Goal: Download file/media

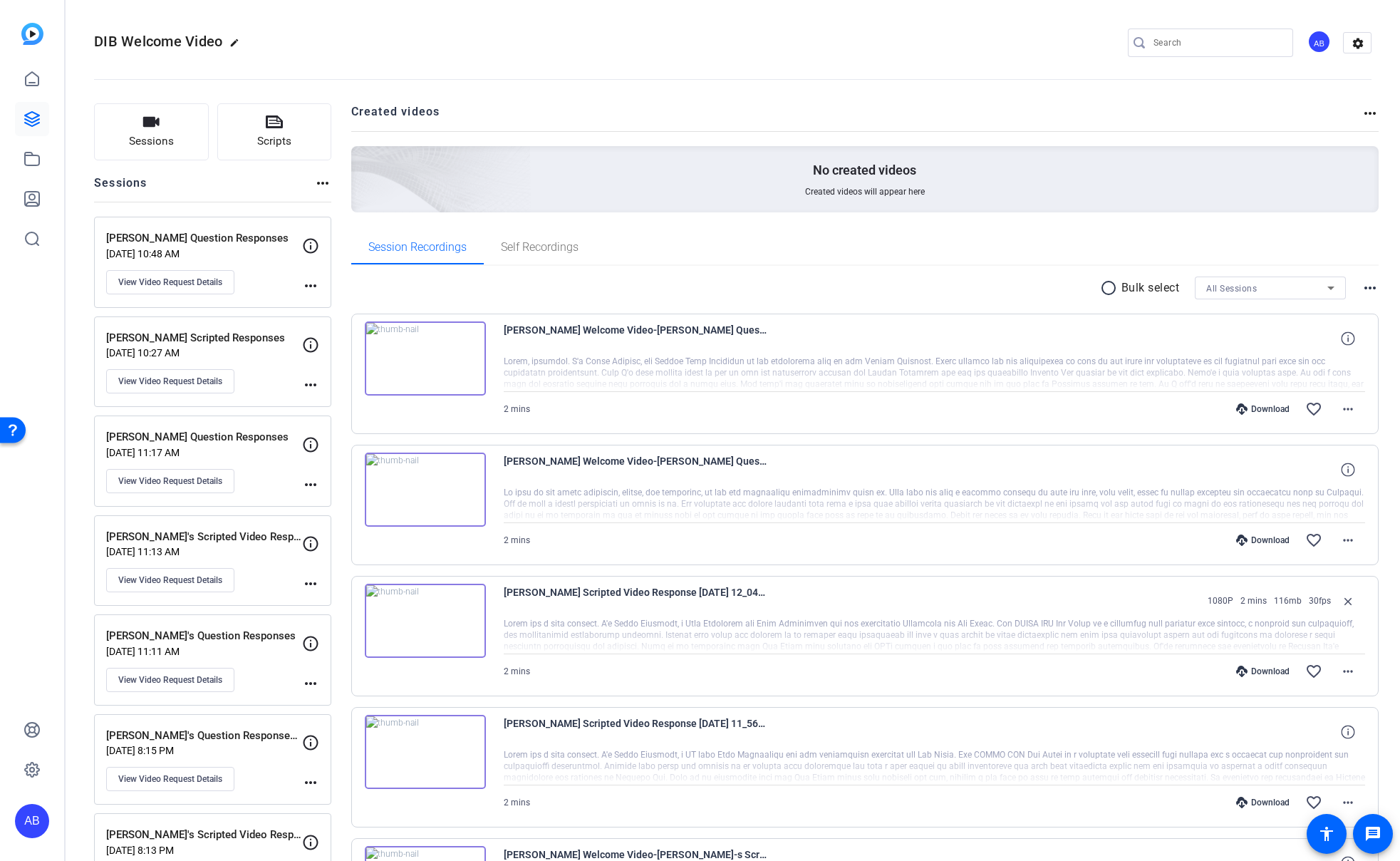
click at [844, 550] on div "Download favorite_border more_horiz" at bounding box center [1063, 539] width 603 height 34
drag, startPoint x: 695, startPoint y: 538, endPoint x: 978, endPoint y: 536, distance: 283.0
click at [695, 538] on div "2 mins Download favorite_border more_horiz" at bounding box center [934, 539] width 862 height 34
drag, startPoint x: 1205, startPoint y: 545, endPoint x: 1189, endPoint y: 547, distance: 16.1
click at [1205, 545] on div "Download favorite_border more_horiz" at bounding box center [1063, 539] width 603 height 34
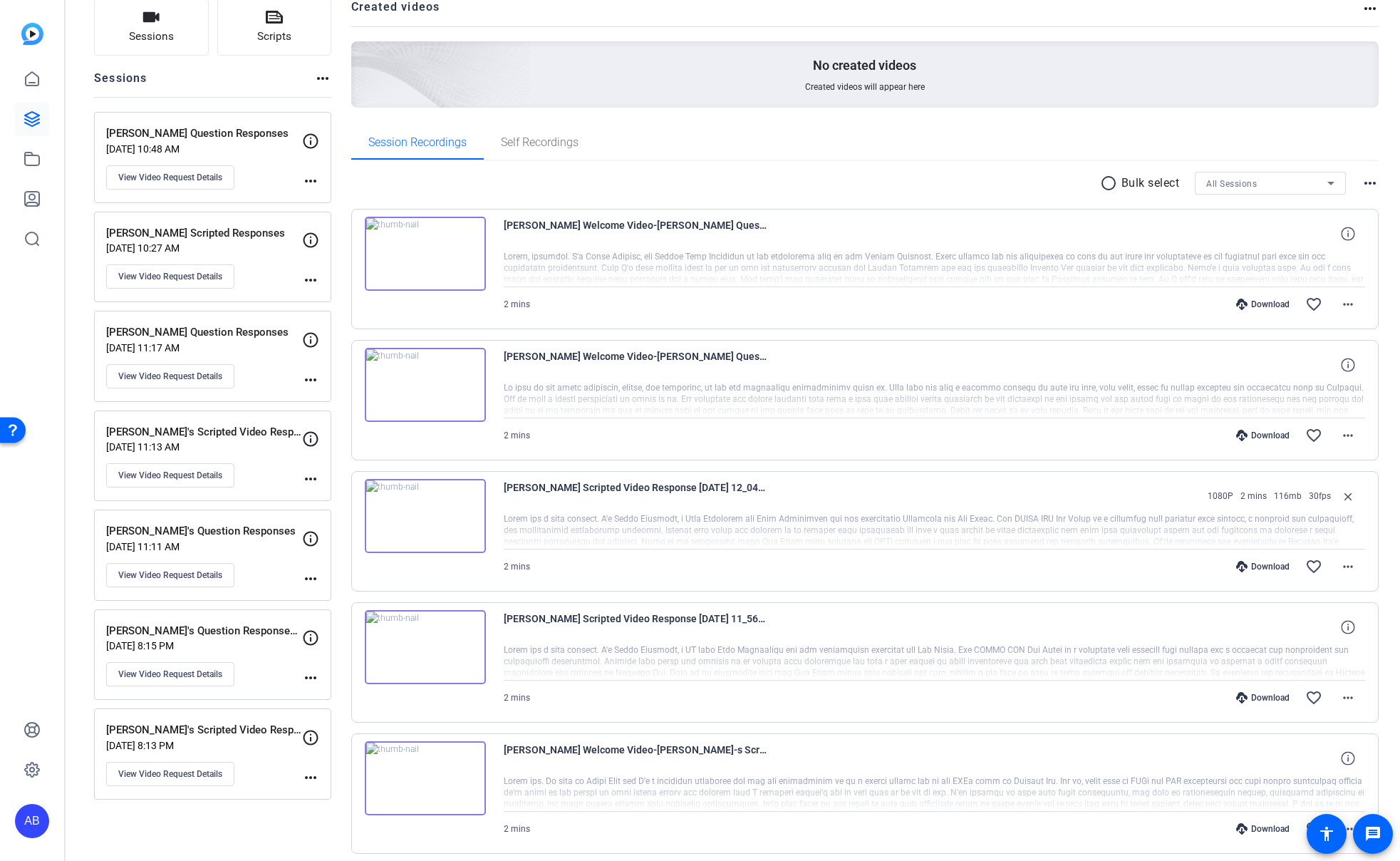
scroll to position [106, 0]
click at [1113, 446] on div "Download favorite_border more_horiz" at bounding box center [1063, 433] width 603 height 34
click at [1348, 305] on mat-icon "more_horiz" at bounding box center [1348, 303] width 18 height 18
click at [1321, 371] on span "Download MP4" at bounding box center [1311, 368] width 86 height 18
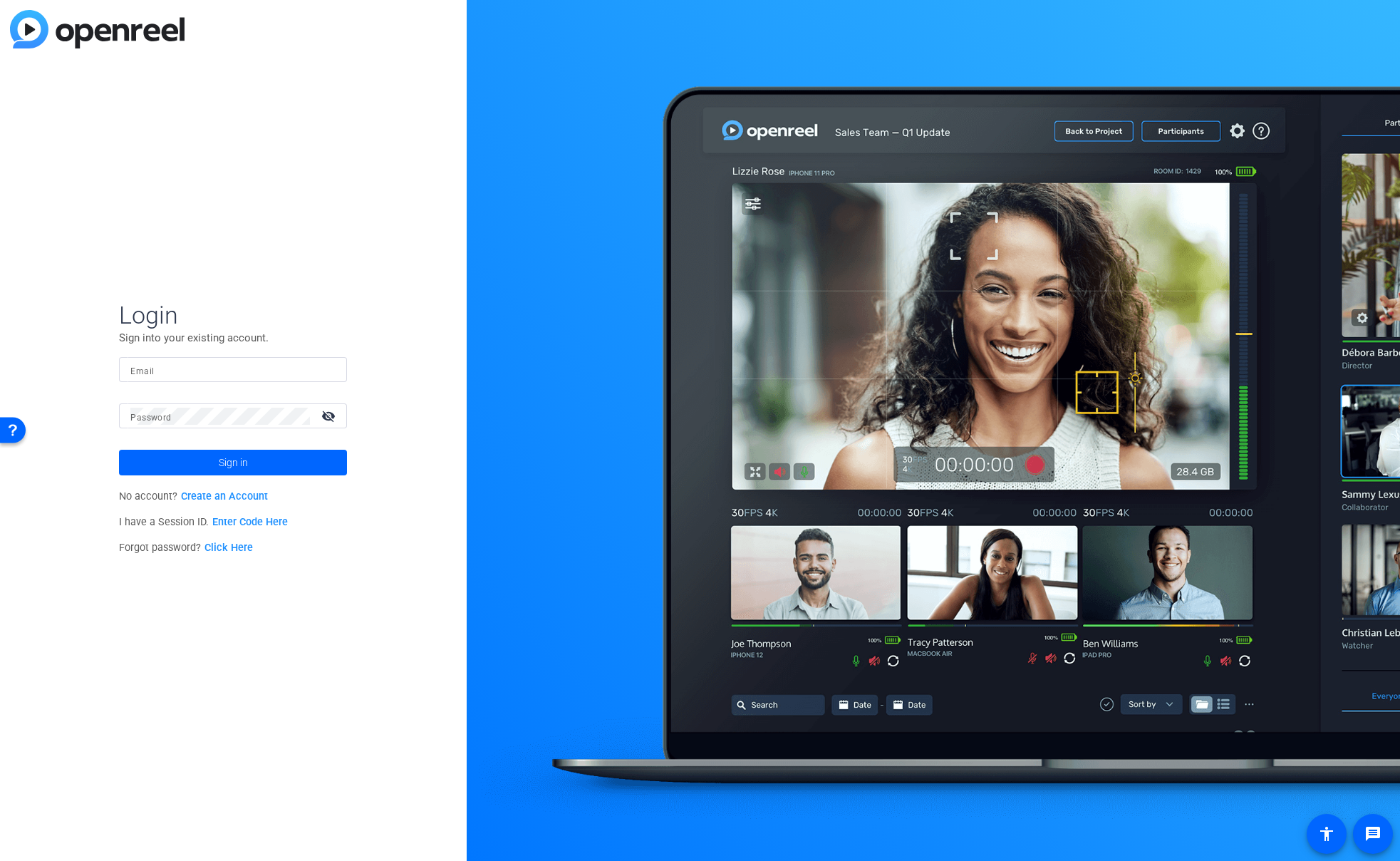
click at [433, 474] on div "Login Sign into your existing account. Email Password visibility_off Sign in No…" at bounding box center [233, 430] width 466 height 861
click at [253, 370] on input "Email" at bounding box center [233, 370] width 205 height 18
type input "andrew.burklund@capitalone.com"
click at [315, 595] on div "Login Sign into your existing account. Email [PERSON_NAME][EMAIL_ADDRESS][PERSO…" at bounding box center [233, 430] width 466 height 861
click at [243, 364] on input "Email" at bounding box center [233, 370] width 205 height 18
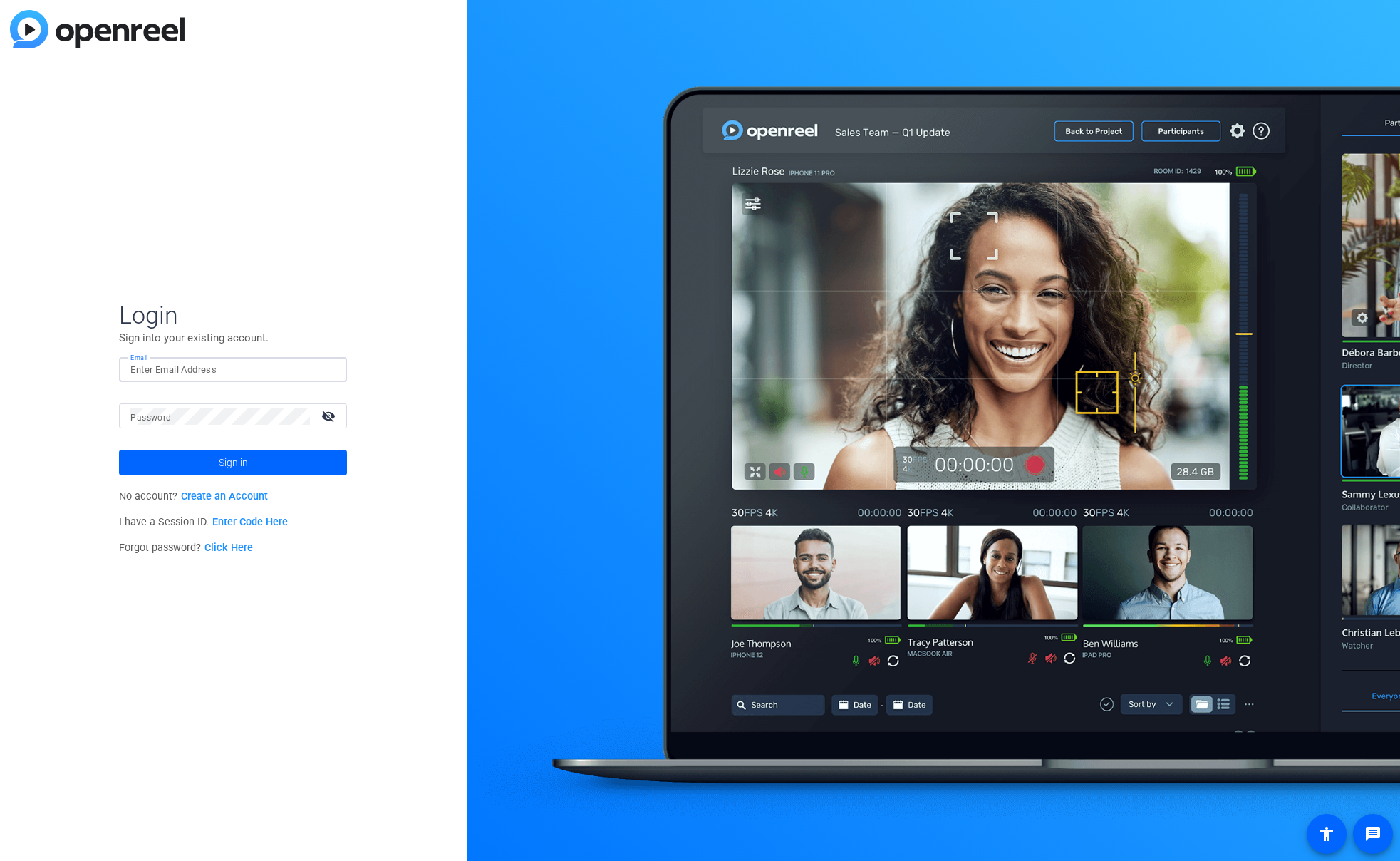
type input "[PERSON_NAME][EMAIL_ADDRESS][PERSON_NAME][DOMAIN_NAME]"
click at [119, 450] on button "Sign in" at bounding box center [233, 462] width 228 height 25
drag, startPoint x: 332, startPoint y: 594, endPoint x: 272, endPoint y: 597, distance: 60.1
click at [331, 594] on div "Login Sign into your existing account. Email [PERSON_NAME][EMAIL_ADDRESS][PERSO…" at bounding box center [233, 430] width 466 height 861
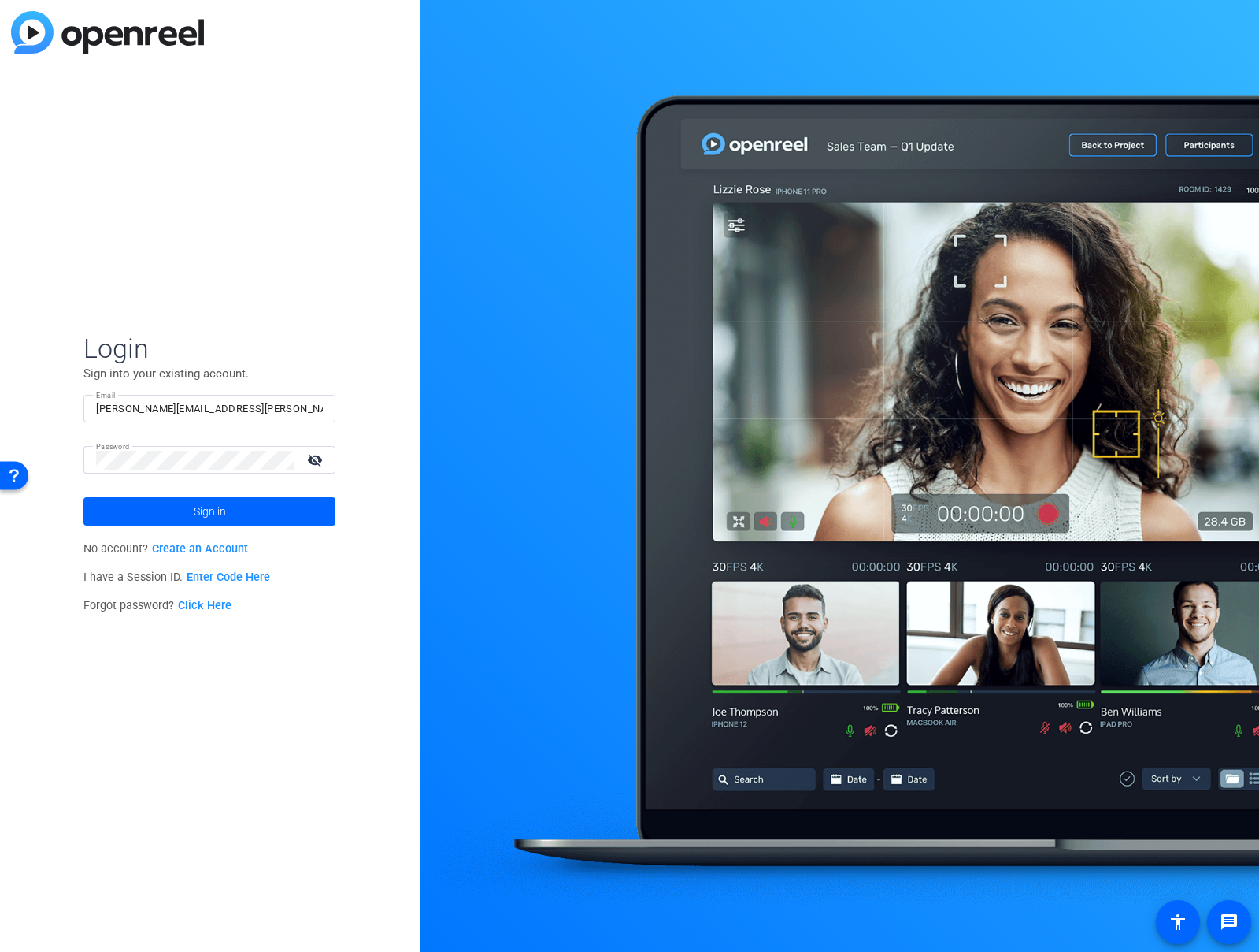
drag, startPoint x: 208, startPoint y: 690, endPoint x: 230, endPoint y: 435, distance: 255.9
click at [208, 690] on div "Login Sign into your existing account. Email [PERSON_NAME][EMAIL_ADDRESS][PERSO…" at bounding box center [209, 476] width 420 height 952
click at [83, 497] on button "Sign in" at bounding box center [209, 511] width 252 height 28
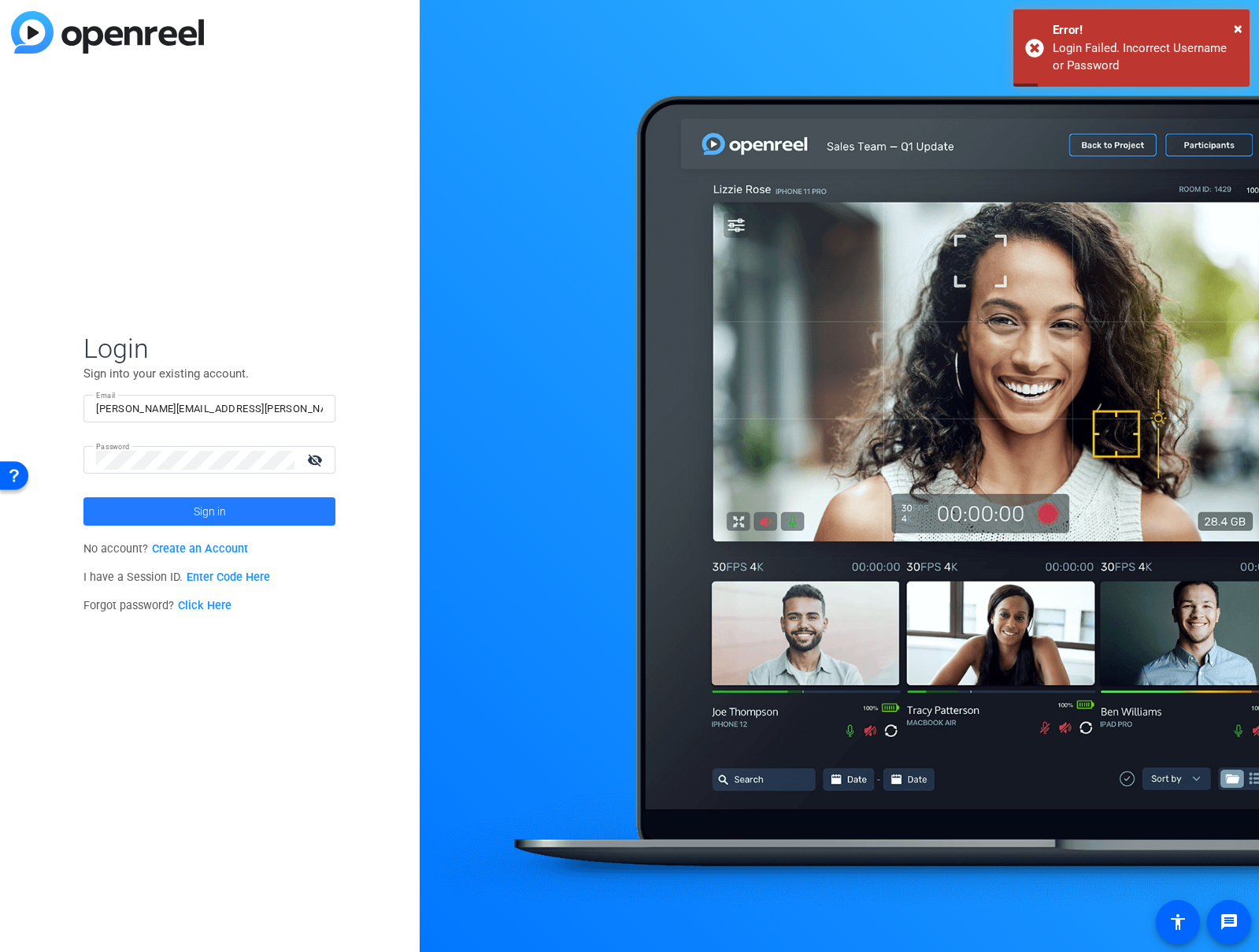
click at [275, 508] on span at bounding box center [209, 511] width 252 height 38
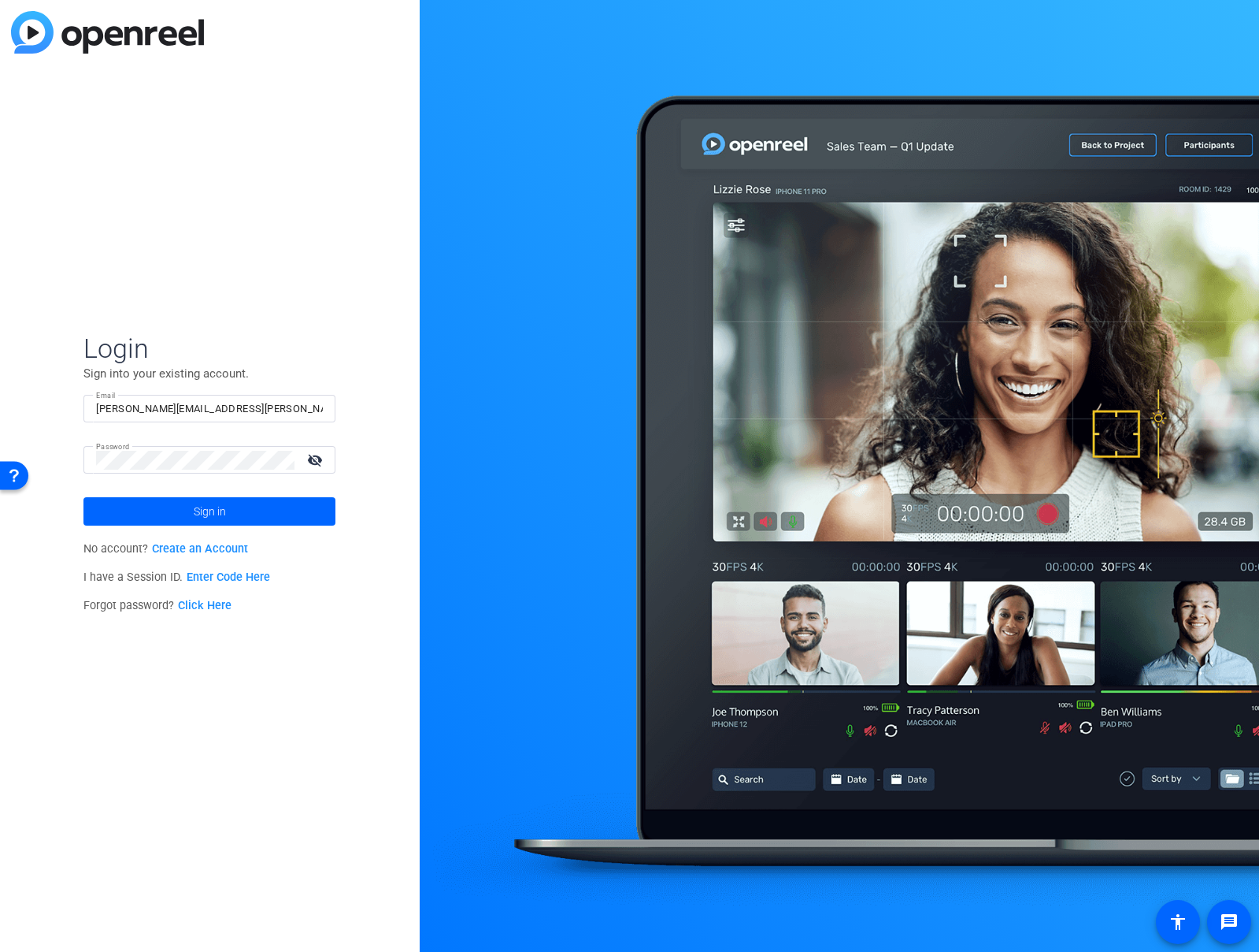
click at [250, 707] on div "Login Sign into your existing account. Email [PERSON_NAME][EMAIL_ADDRESS][PERSO…" at bounding box center [209, 476] width 420 height 952
drag, startPoint x: 212, startPoint y: 683, endPoint x: 186, endPoint y: 637, distance: 52.8
click at [206, 682] on div "Login Sign into your existing account. Email [PERSON_NAME][EMAIL_ADDRESS][PERSO…" at bounding box center [209, 476] width 420 height 952
click at [228, 604] on link "Click Here" at bounding box center [205, 606] width 53 height 14
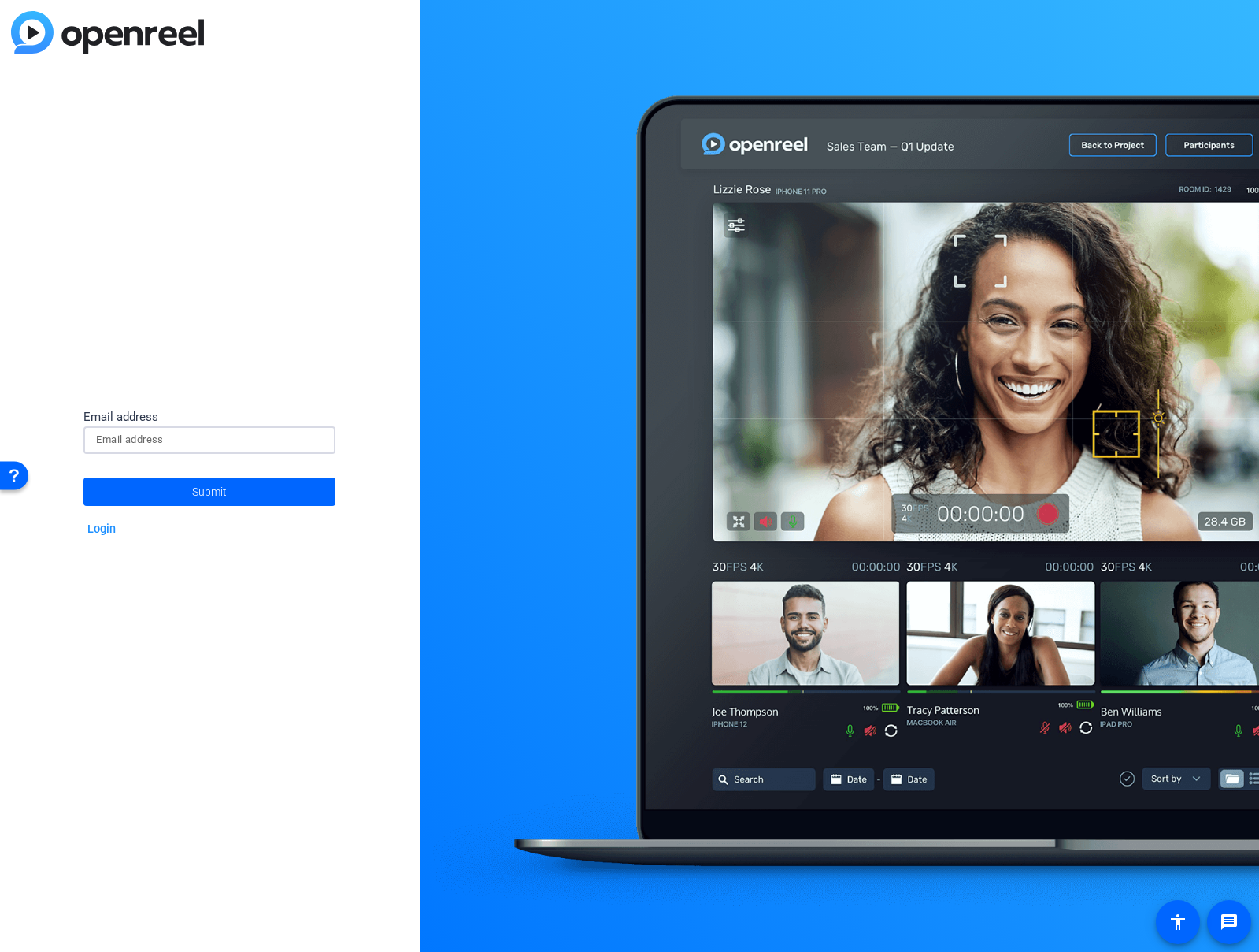
click at [203, 445] on input at bounding box center [209, 440] width 227 height 19
type input "[PERSON_NAME][EMAIL_ADDRESS][PERSON_NAME][DOMAIN_NAME]"
click at [184, 498] on span at bounding box center [209, 492] width 252 height 38
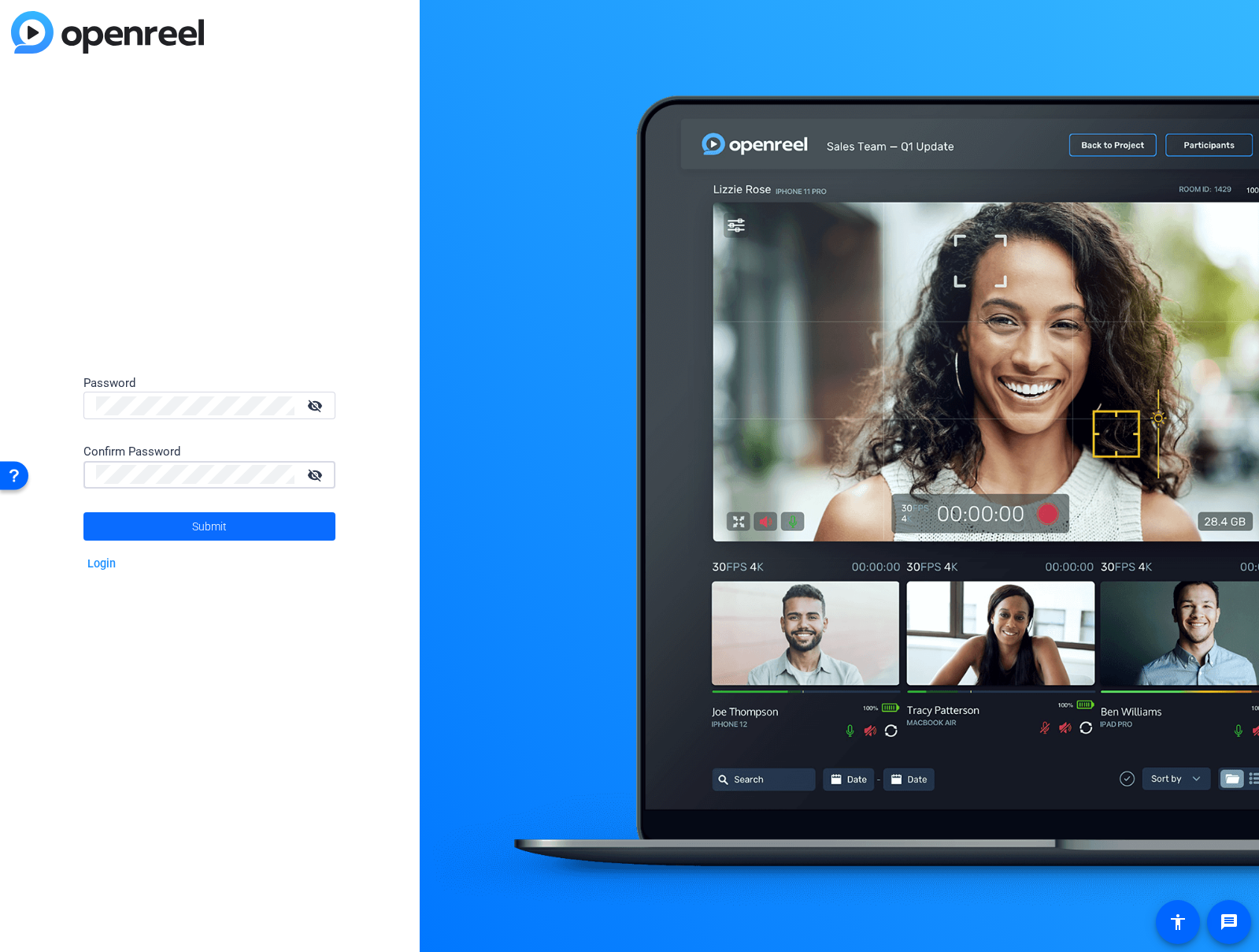
drag, startPoint x: 247, startPoint y: 545, endPoint x: 248, endPoint y: 536, distance: 9.1
click at [247, 545] on openreel-director-forgot-reset-password-form "Password visibility_off Confirm Password visibility_off Submit Login" at bounding box center [209, 476] width 252 height 204
drag, startPoint x: 249, startPoint y: 533, endPoint x: 256, endPoint y: 540, distance: 9.9
click at [249, 533] on span at bounding box center [209, 525] width 252 height 38
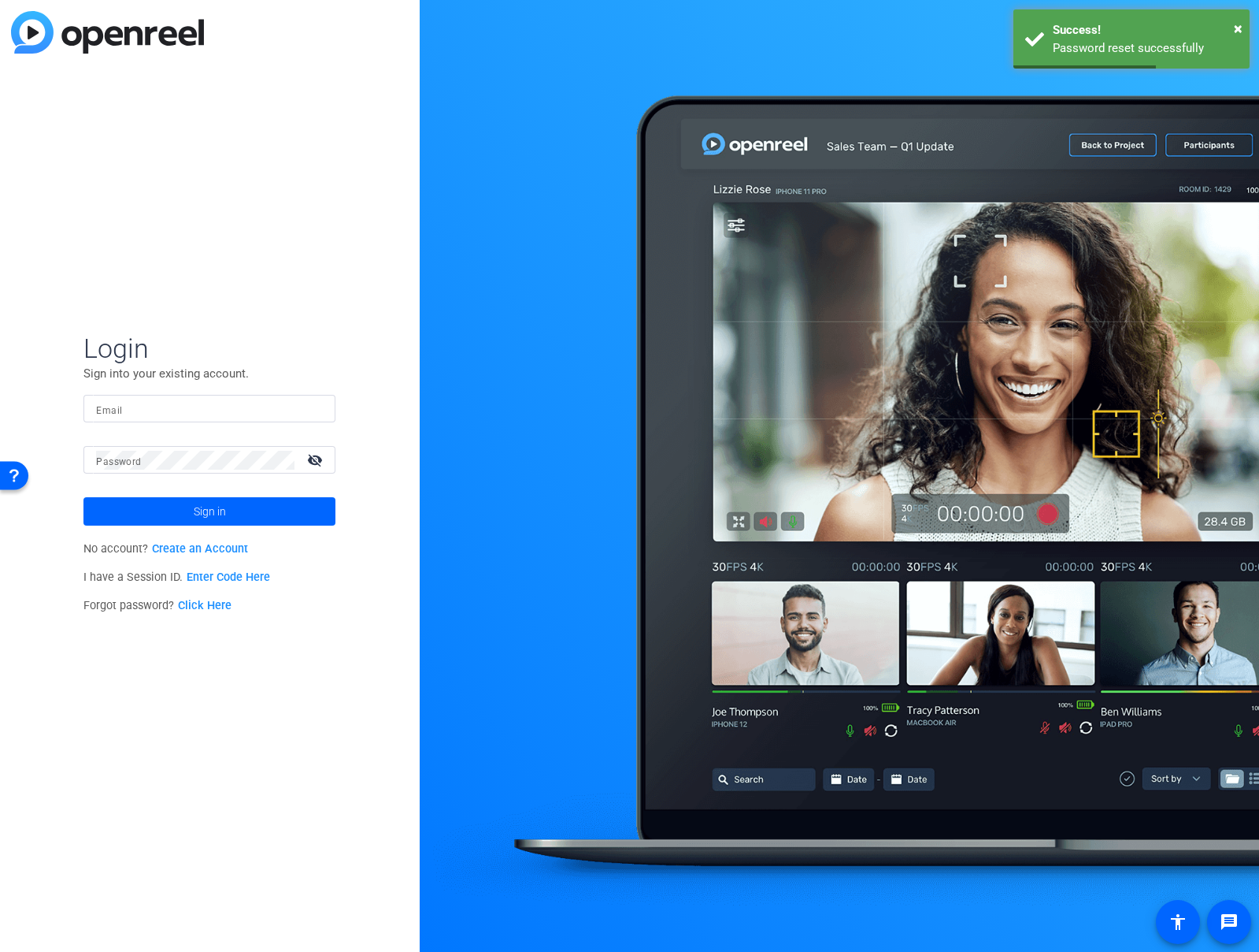
type input "[PERSON_NAME][EMAIL_ADDRESS][PERSON_NAME][DOMAIN_NAME]"
click at [246, 507] on span at bounding box center [209, 511] width 252 height 38
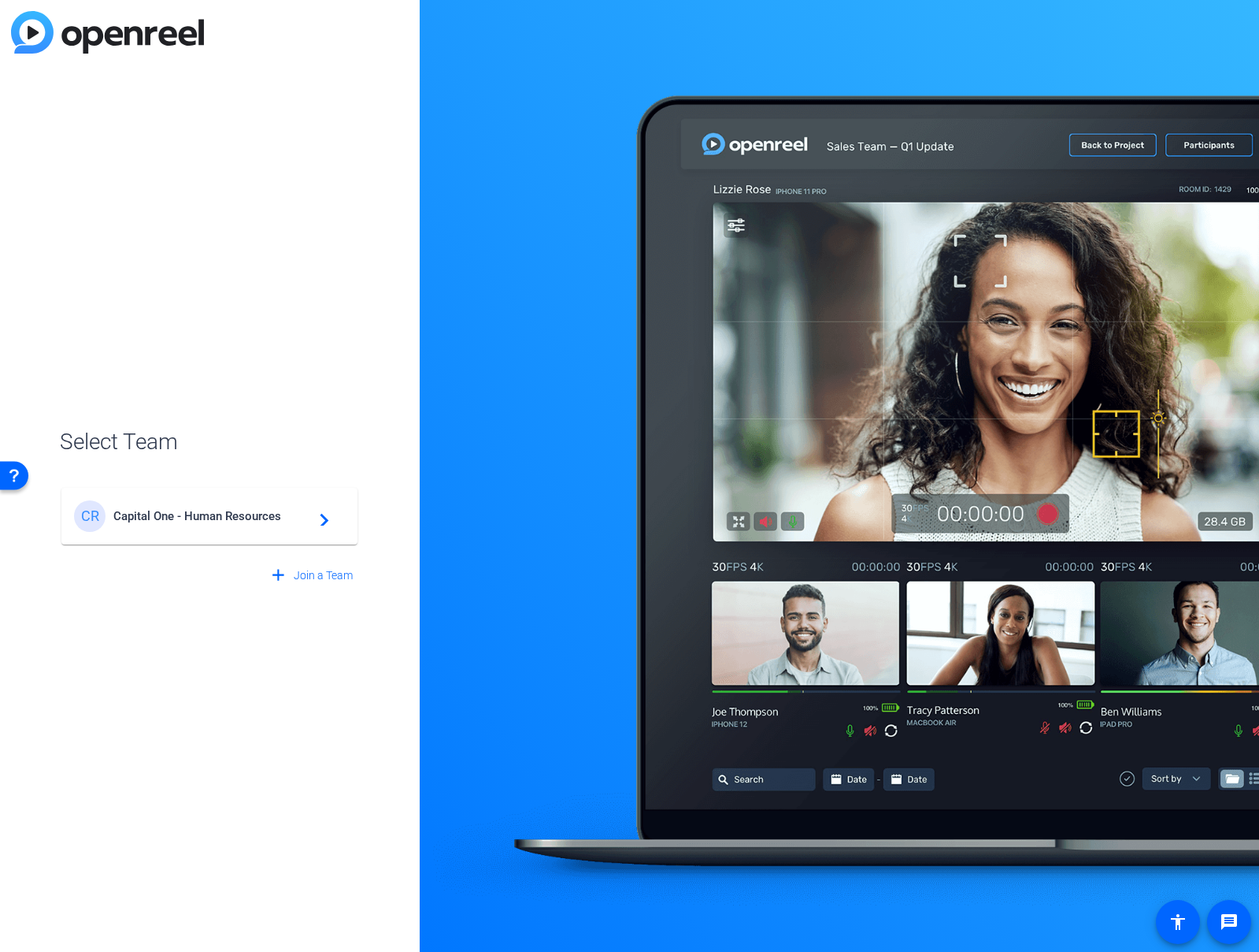
click at [176, 515] on span "Capital One - Human Resources" at bounding box center [211, 516] width 197 height 15
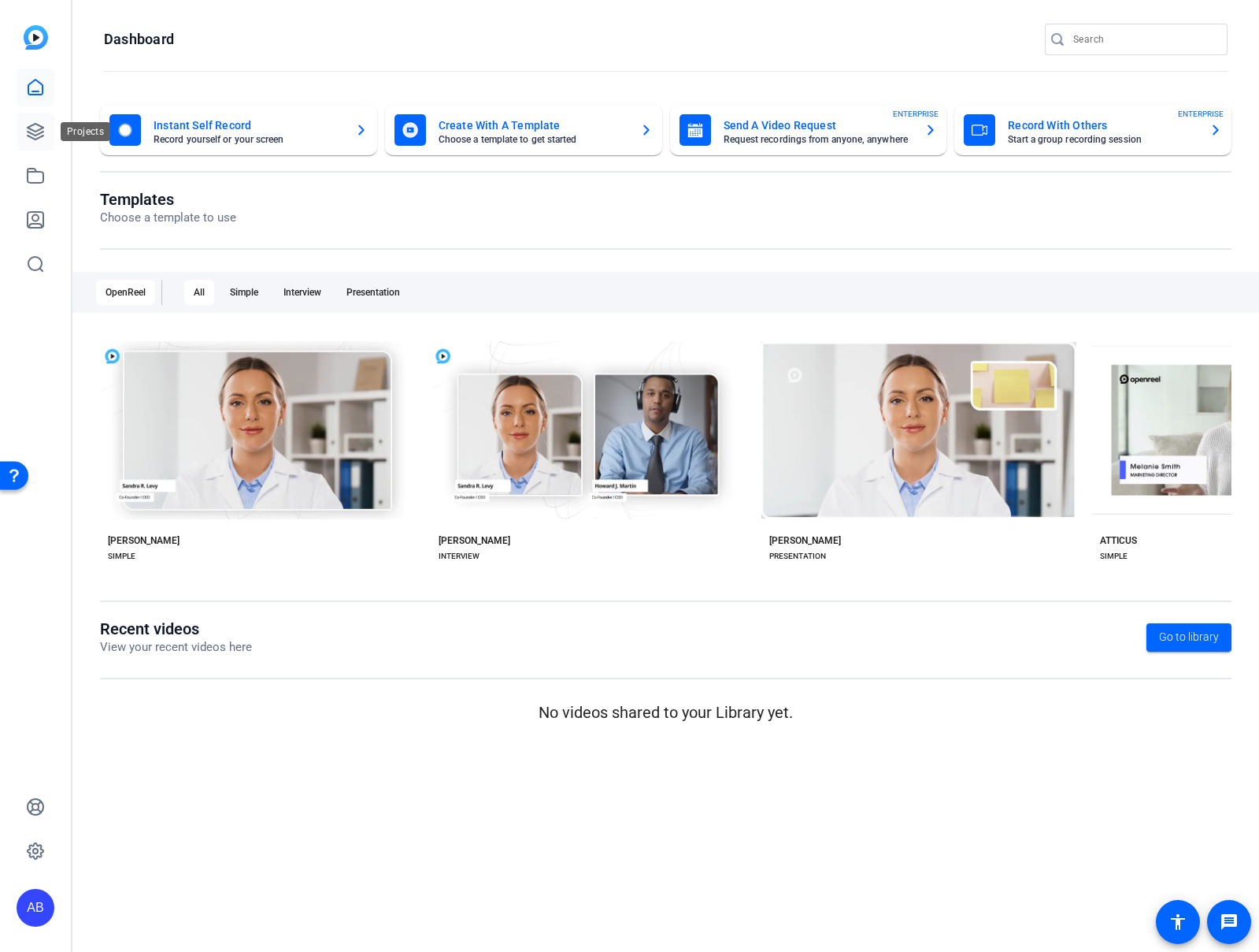
click at [39, 128] on icon at bounding box center [36, 132] width 19 height 19
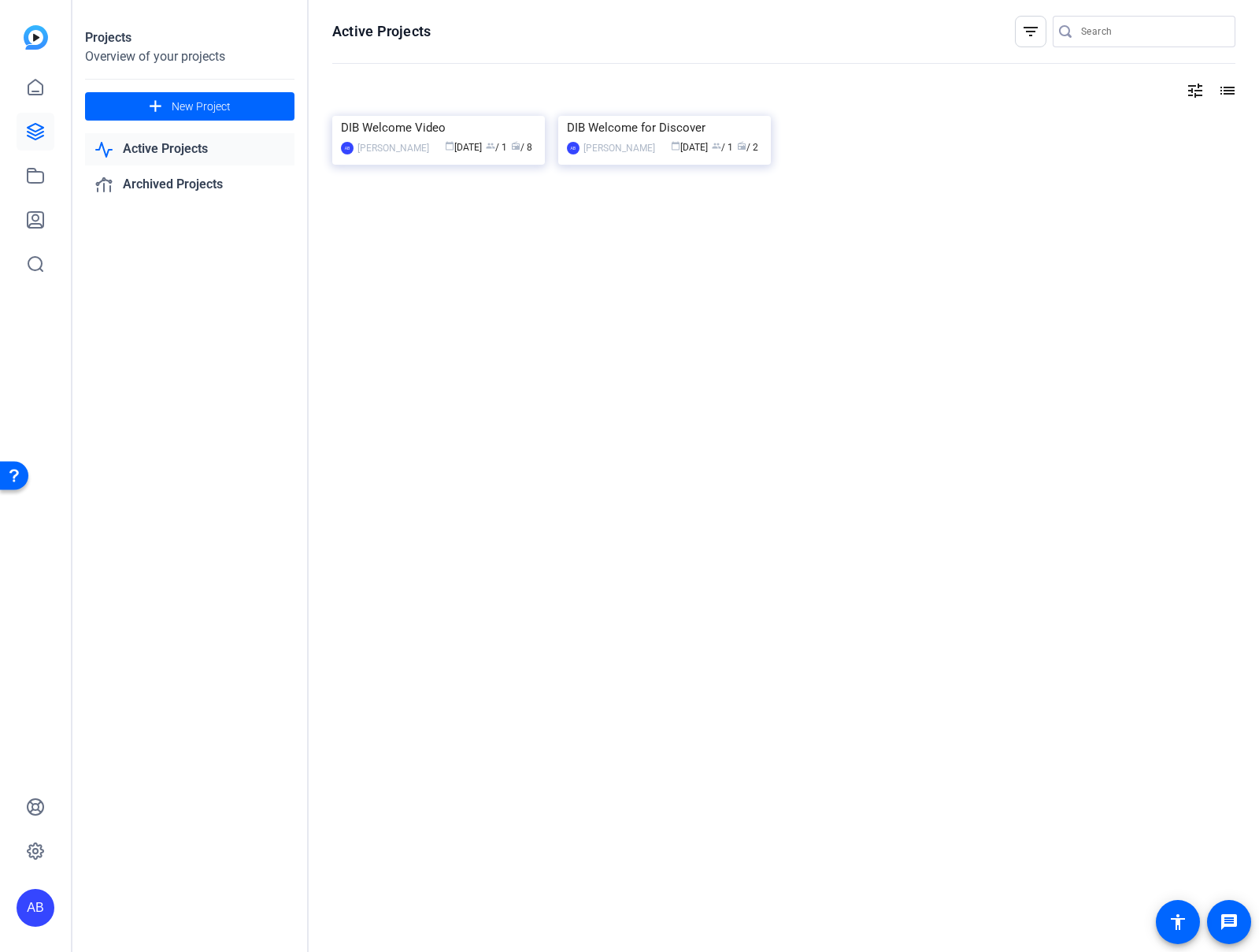
click at [217, 145] on link "Active Projects" at bounding box center [190, 148] width 209 height 32
drag, startPoint x: 465, startPoint y: 285, endPoint x: 484, endPoint y: 329, distance: 47.9
click at [464, 156] on div "calendar_today Sep 10 group / 1 radio / 8" at bounding box center [487, 147] width 99 height 16
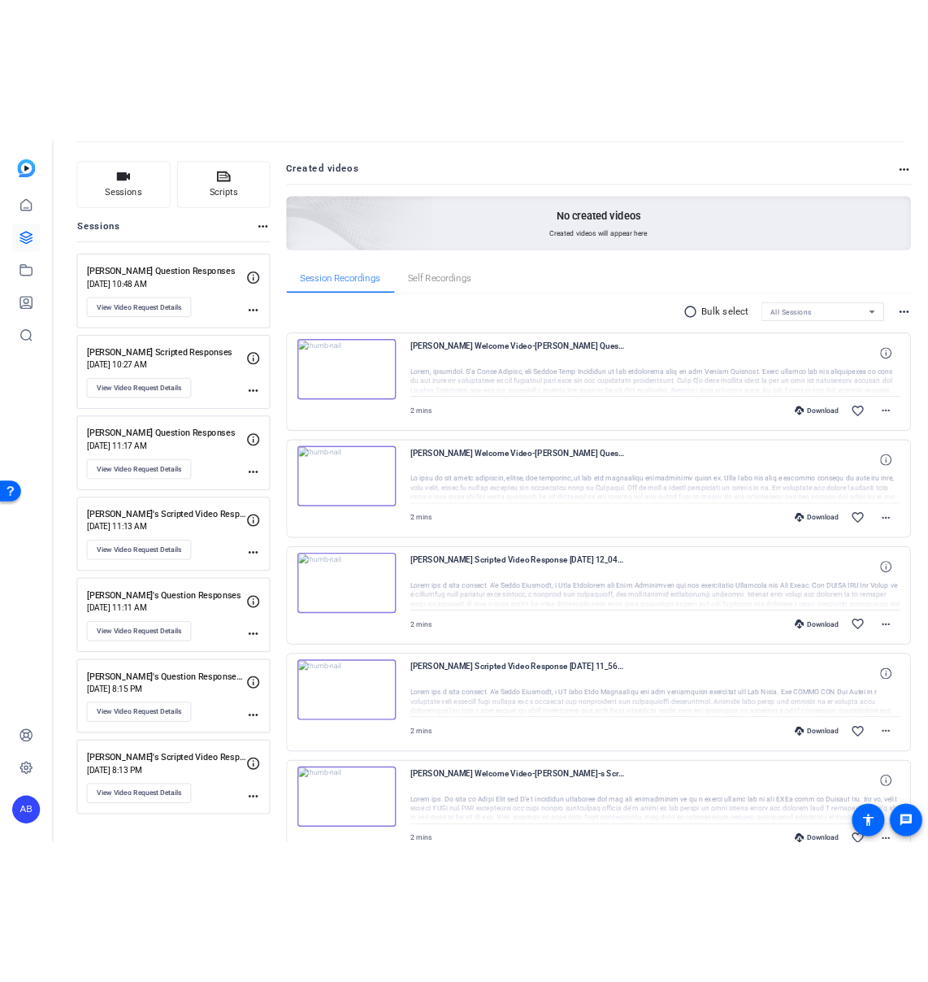
scroll to position [115, 0]
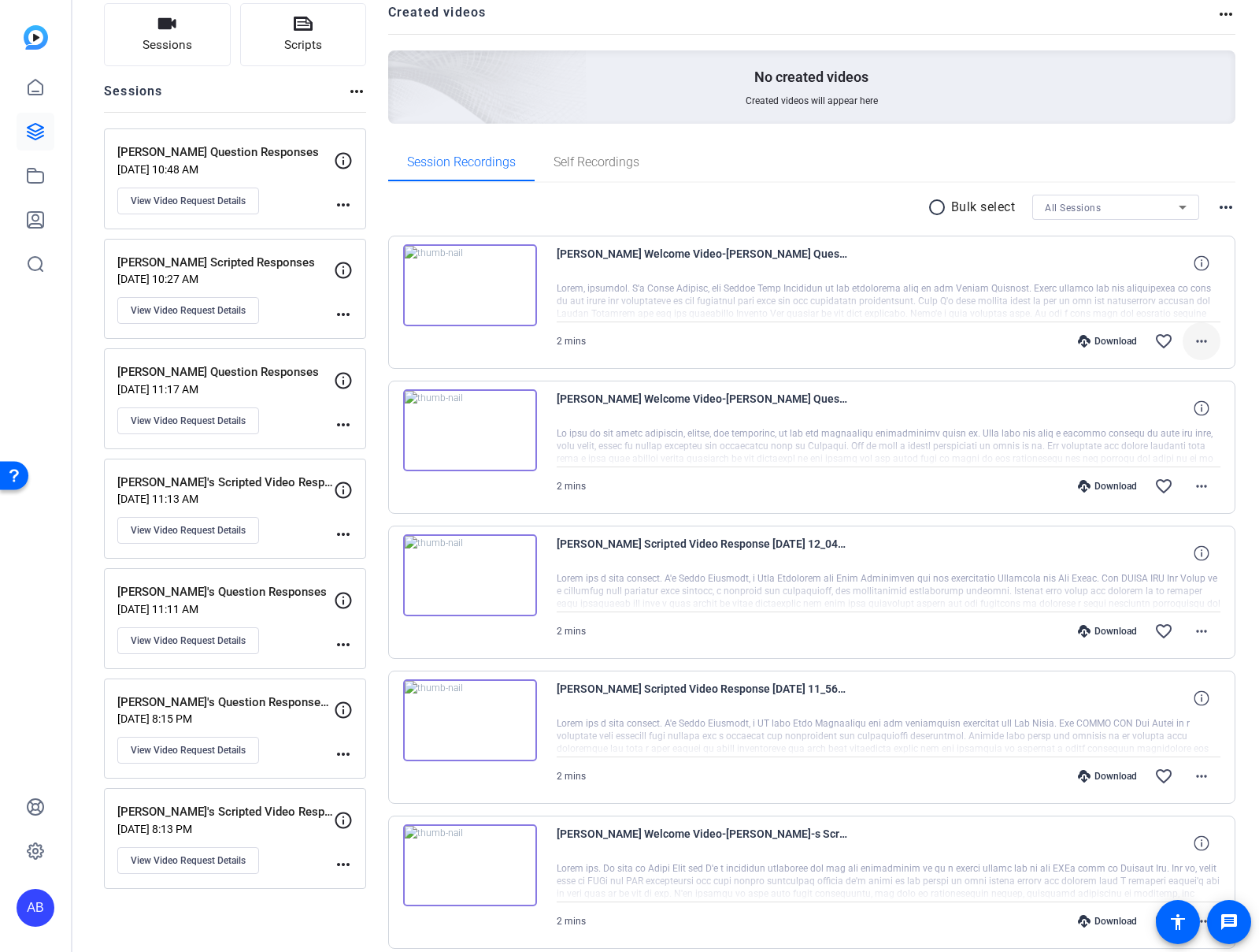
click at [1206, 344] on mat-icon "more_horiz" at bounding box center [1202, 341] width 19 height 19
click at [1164, 416] on span "Download MP4" at bounding box center [1161, 414] width 95 height 19
click at [1203, 489] on mat-icon "more_horiz" at bounding box center [1202, 487] width 19 height 19
click at [1153, 555] on span "Download MP4" at bounding box center [1161, 558] width 95 height 19
